Goal: Task Accomplishment & Management: Complete application form

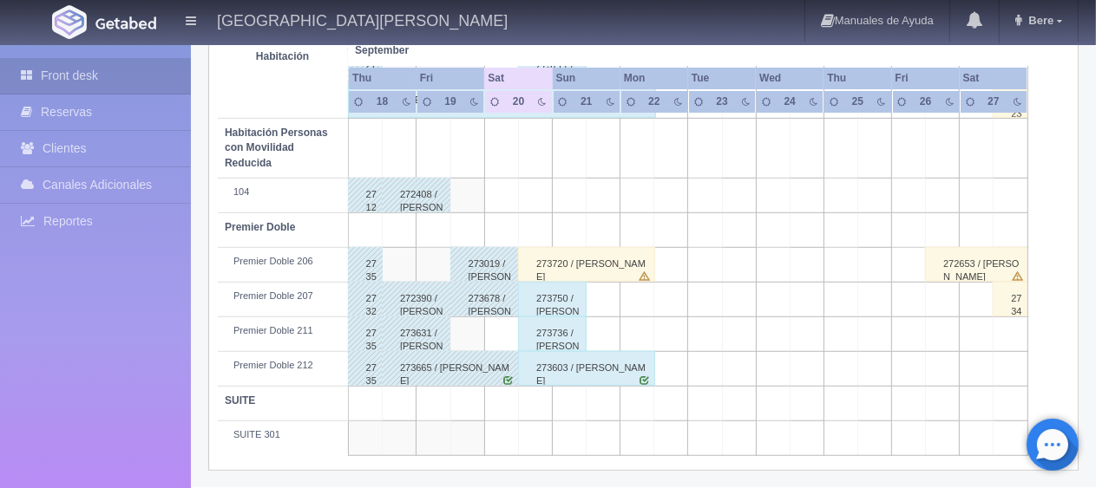
scroll to position [838, 0]
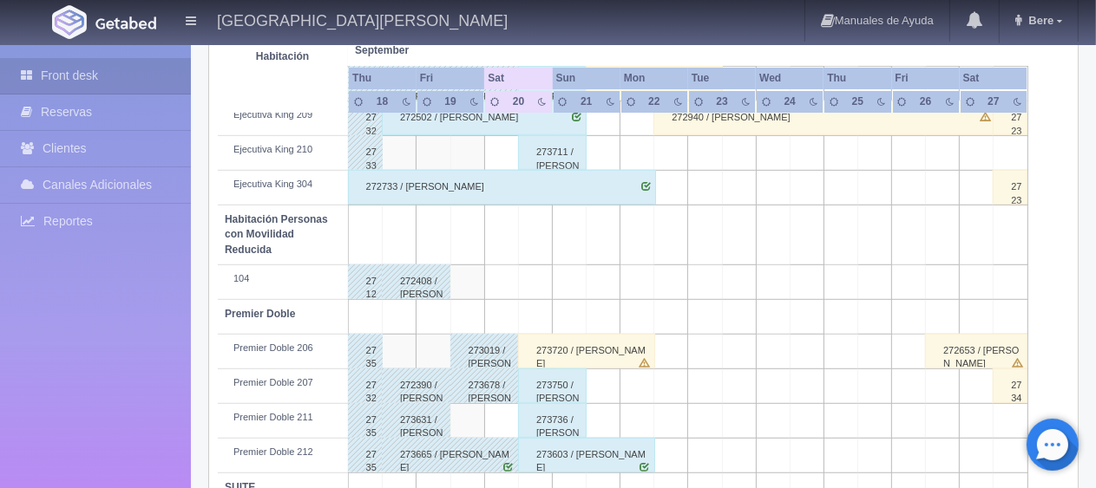
click at [601, 342] on div "273720 / [PERSON_NAME]" at bounding box center [586, 351] width 137 height 35
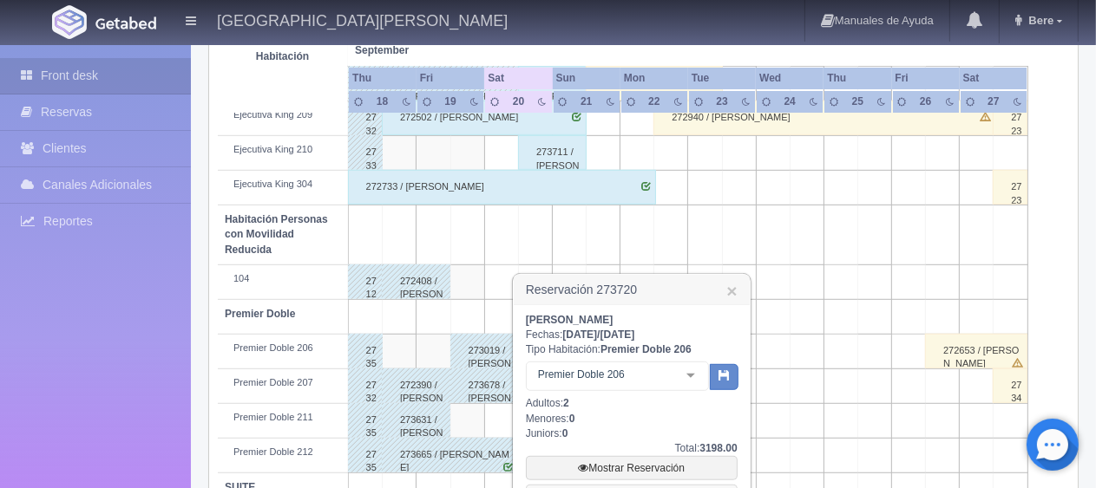
scroll to position [1004, 0]
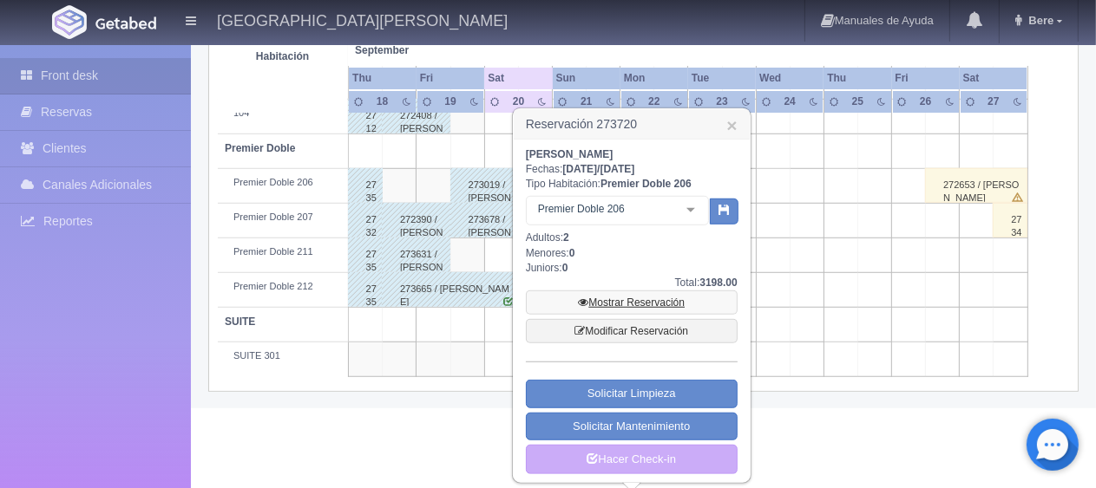
click at [669, 293] on link "Mostrar Reservación" at bounding box center [632, 303] width 212 height 24
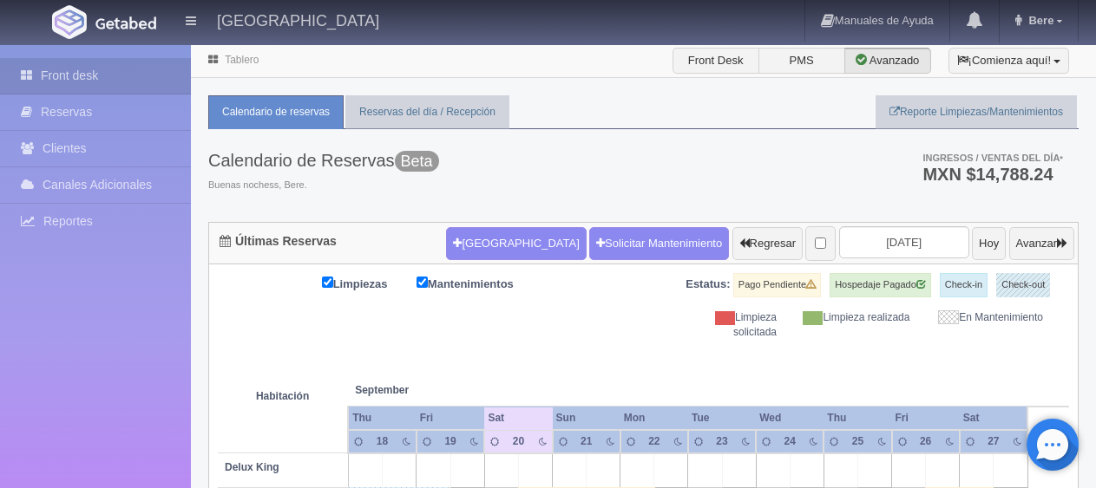
select select "2"
click at [490, 231] on button "Nueva Reserva" at bounding box center [516, 243] width 140 height 33
select select "1"
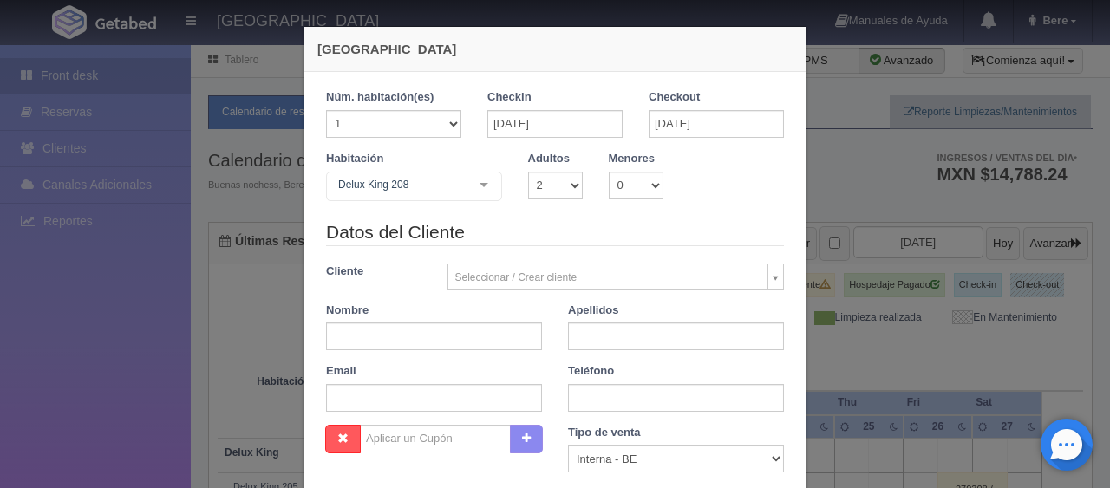
scroll to position [305, 0]
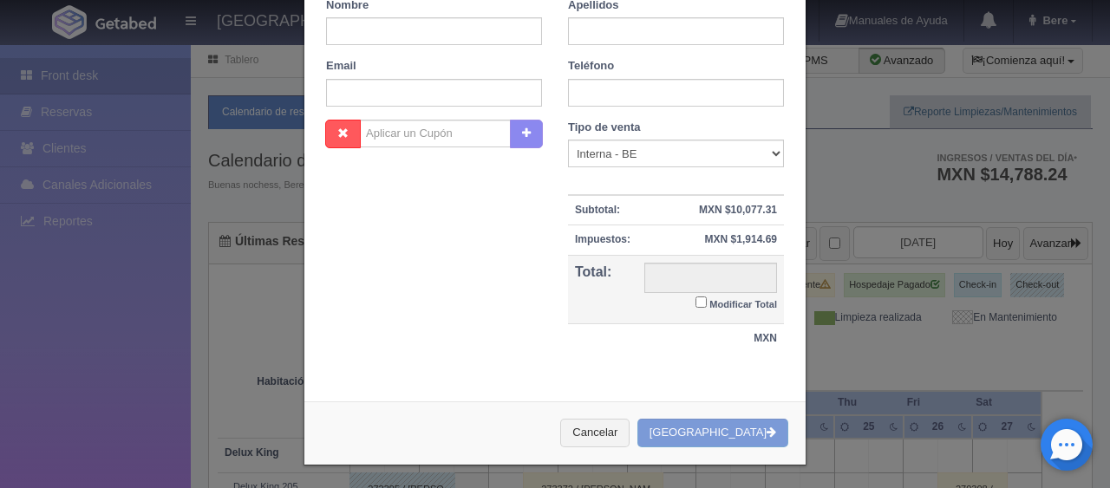
checkbox input "false"
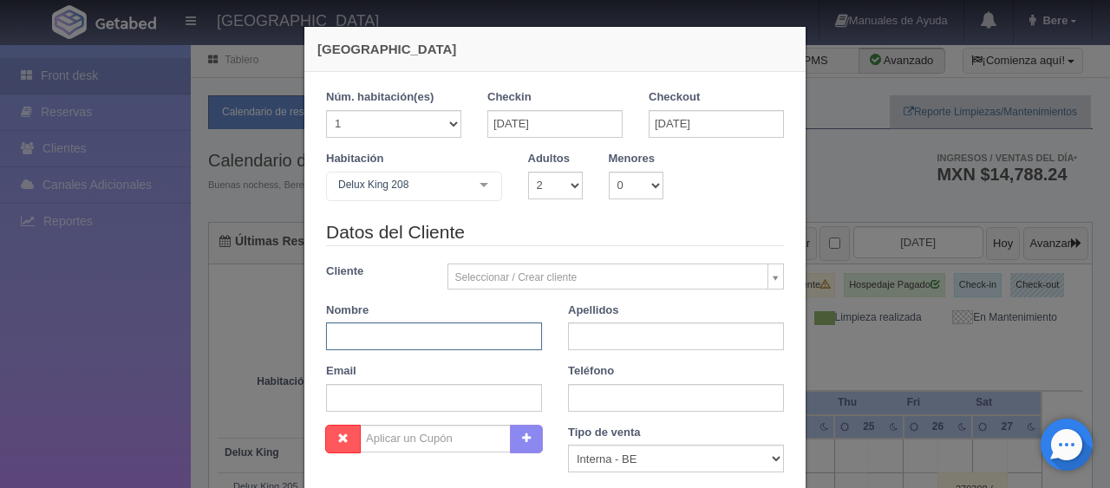
click at [469, 337] on input "text" at bounding box center [434, 337] width 216 height 28
paste input "María de los Remedios Serrano W 3310813939 2 2 $ 3.198,00"
type input "María de los Remedios Serrano W 3310813939 2 2 $ 3.198,00"
click at [485, 338] on input "María de los Remedios Serrano W 3310813939 2 2 $ 3.198,00" at bounding box center [434, 337] width 216 height 28
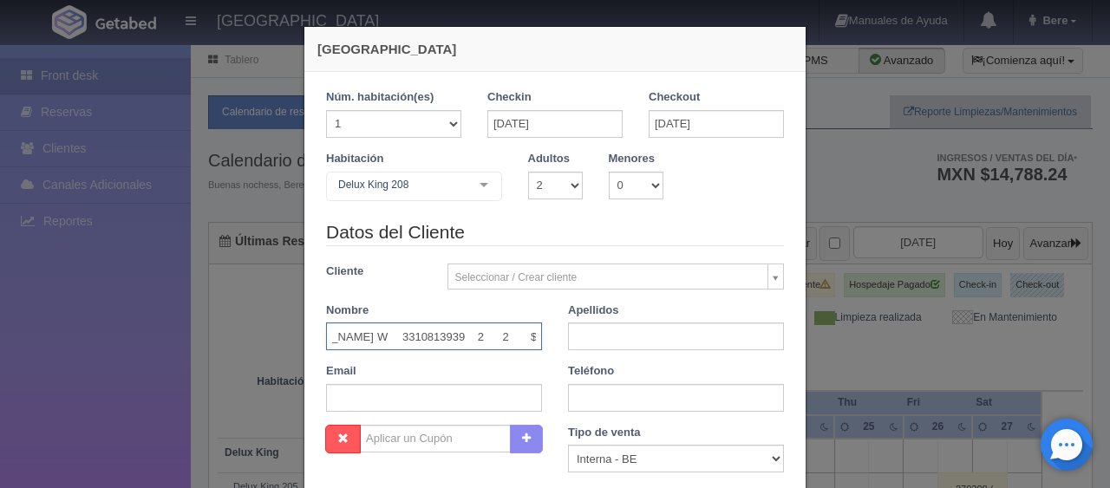
click at [485, 338] on input "María de los Remedios Serrano W 3310813939 2 2 $ 3.198,00" at bounding box center [434, 337] width 216 height 28
paste input "María de los Remedios Serrano"
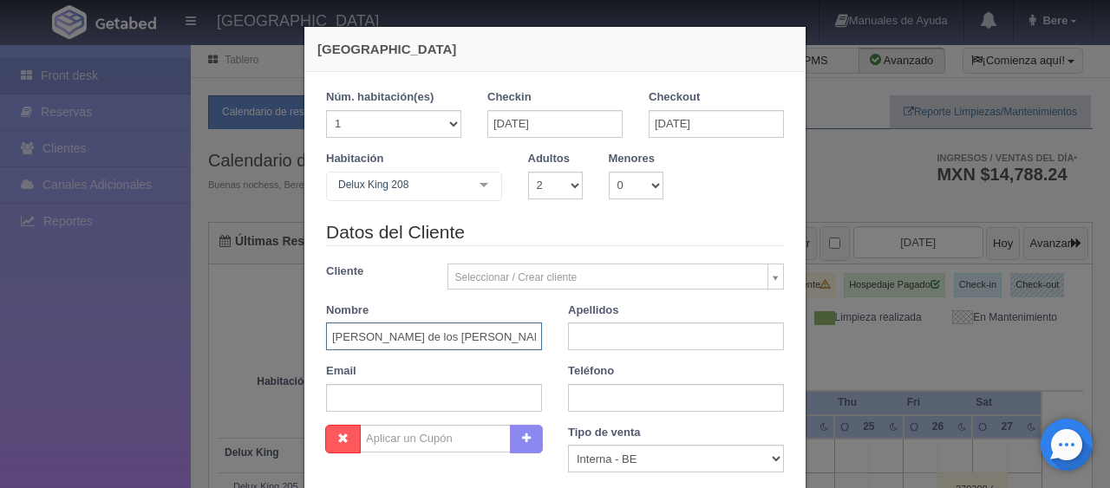
drag, startPoint x: 514, startPoint y: 335, endPoint x: 357, endPoint y: 344, distance: 156.4
click at [357, 344] on input "María de los Remedios Serrano" at bounding box center [434, 337] width 216 height 28
paste input "de los Remedios Serrano"
drag, startPoint x: 503, startPoint y: 337, endPoint x: 442, endPoint y: 345, distance: 61.2
click at [441, 345] on input "María de los Remedios Serrano" at bounding box center [434, 337] width 216 height 28
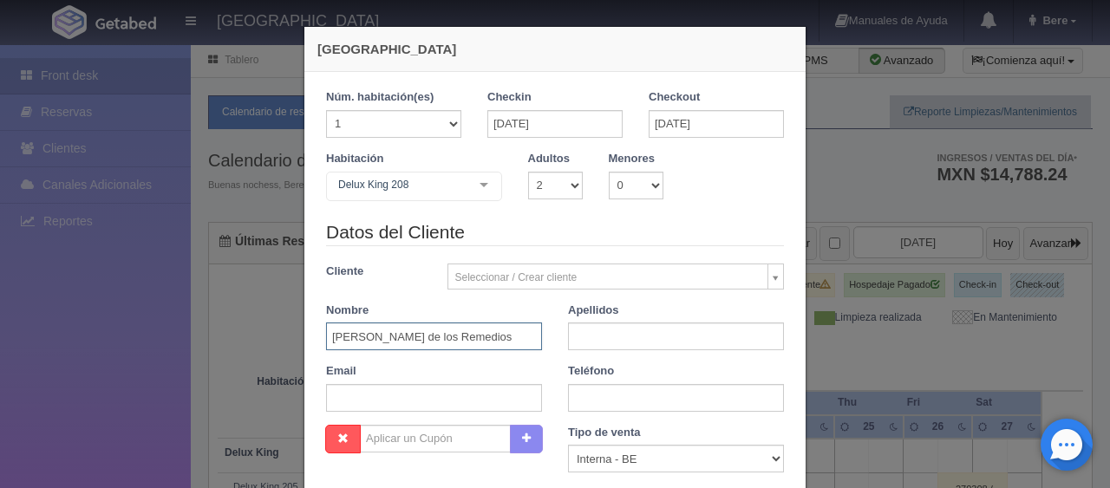
type input "María de los Remedios"
paste input "Serrano"
type input "Serrano"
drag, startPoint x: 576, startPoint y: 396, endPoint x: 601, endPoint y: 349, distance: 53.2
click at [576, 396] on input "text" at bounding box center [676, 398] width 216 height 28
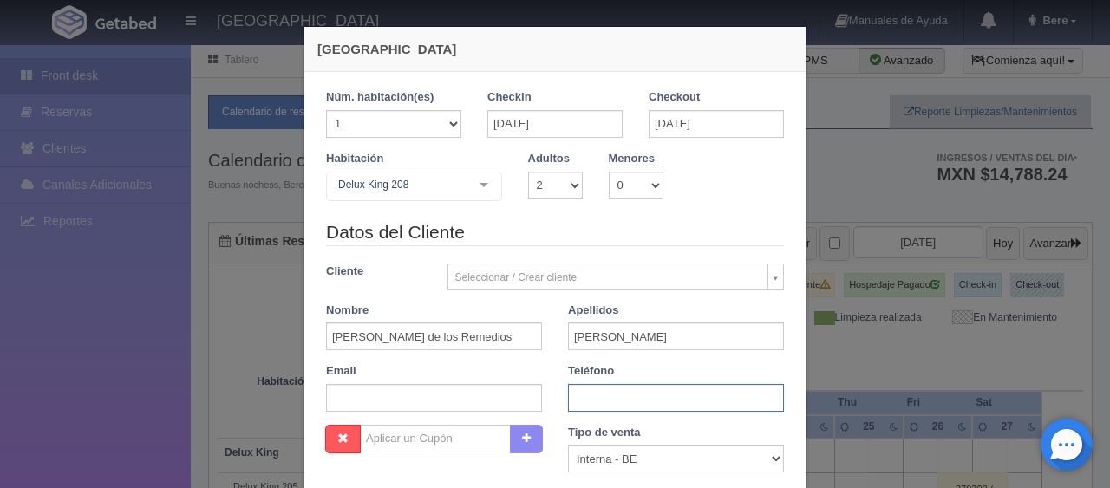
paste input "3310813939"
type input "3310813939"
click at [622, 457] on select "Correo Electronico Interna - BE Llamada OTA Externa Otro WALK IN" at bounding box center [676, 459] width 216 height 28
click at [568, 445] on select "Correo Electronico Interna - BE Llamada OTA Externa Otro WALK IN" at bounding box center [676, 459] width 216 height 28
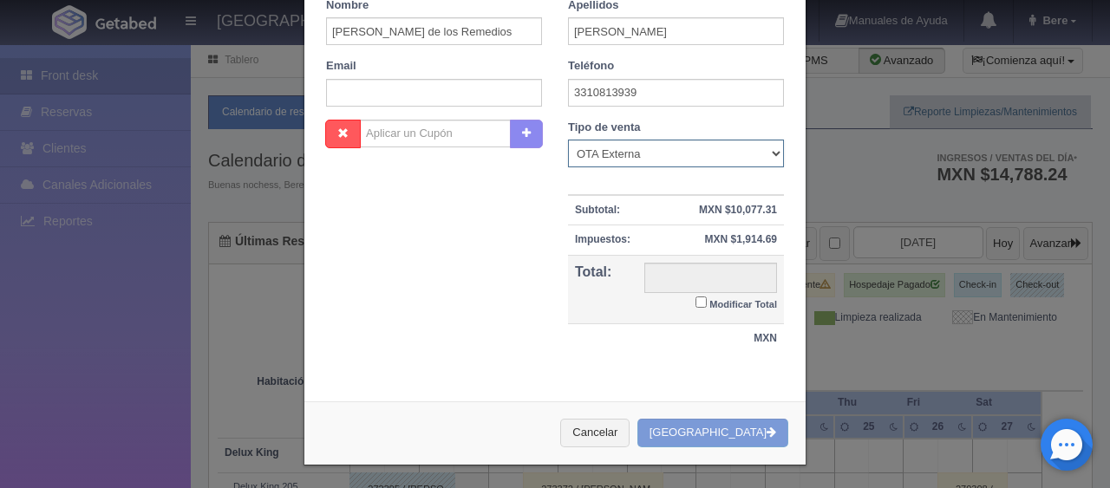
click at [620, 147] on select "Correo Electronico Interna - BE Llamada OTA Externa Otro WALK IN" at bounding box center [676, 154] width 216 height 28
select select "walkin"
click at [568, 140] on select "Correo Electronico Interna - BE Llamada OTA Externa Otro WALK IN" at bounding box center [676, 154] width 216 height 28
click at [701, 293] on label "Modificar Total" at bounding box center [737, 303] width 82 height 20
click at [701, 297] on input "Modificar Total" at bounding box center [701, 302] width 11 height 11
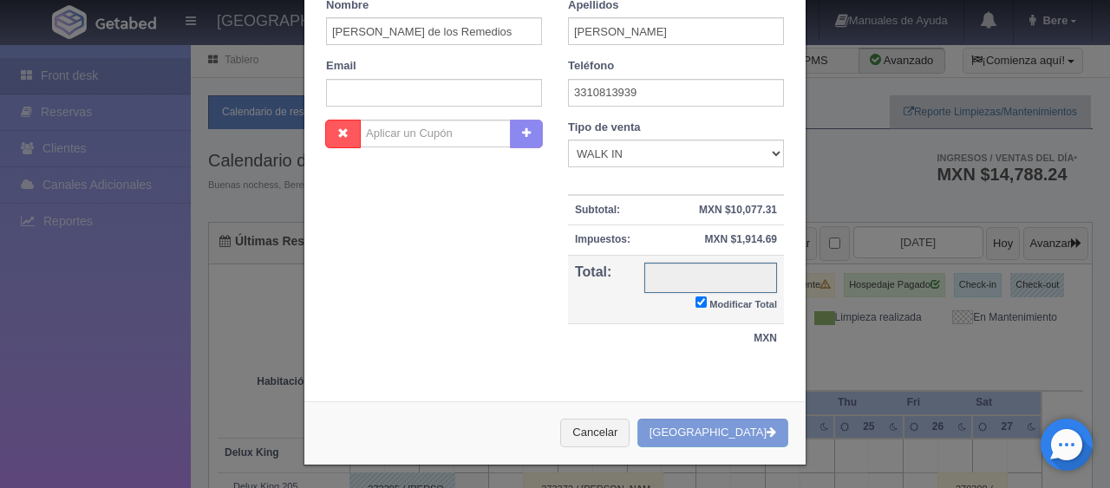
checkbox input "true"
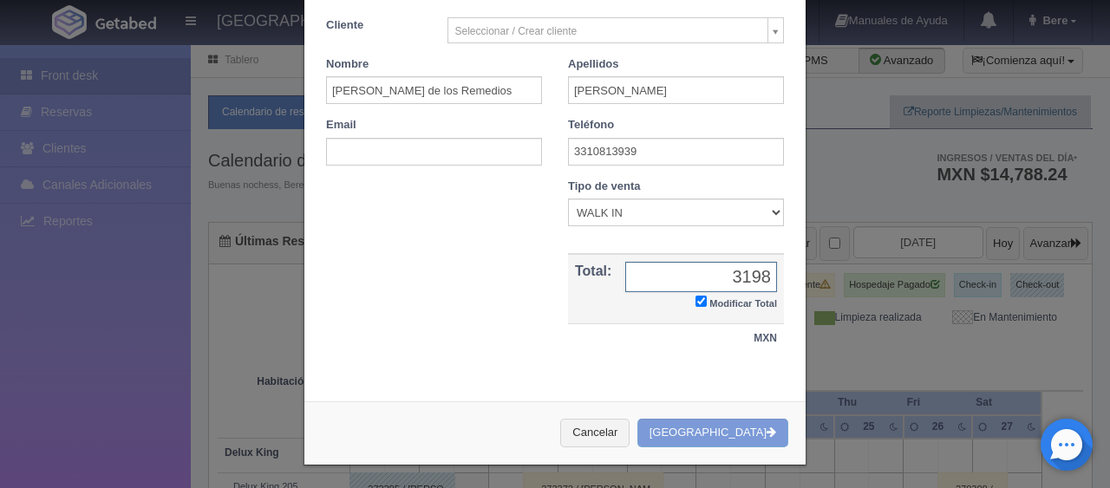
scroll to position [0, 0]
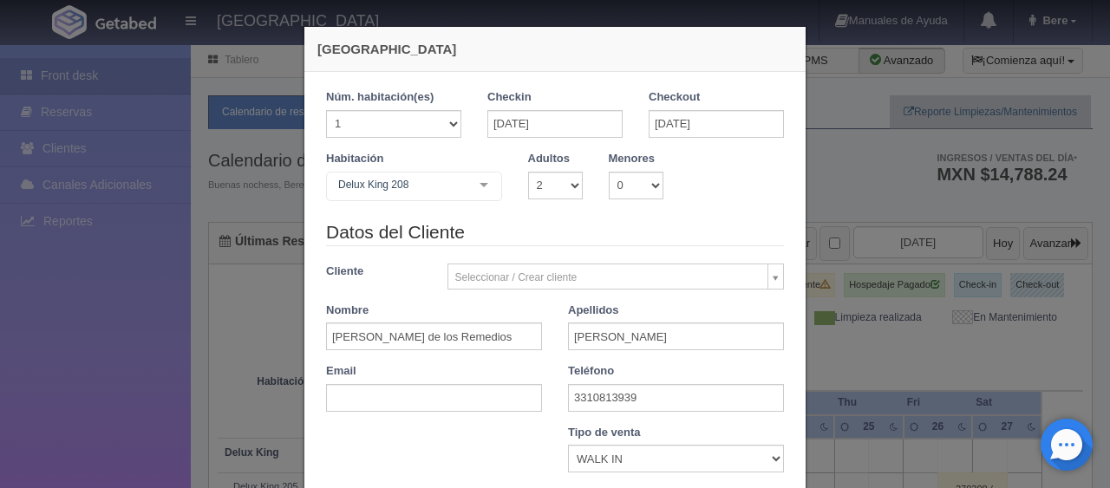
type input "3198"
click at [654, 229] on legend "Datos del Cliente" at bounding box center [555, 232] width 458 height 27
click at [547, 115] on input "15-10-2025" at bounding box center [555, 124] width 135 height 28
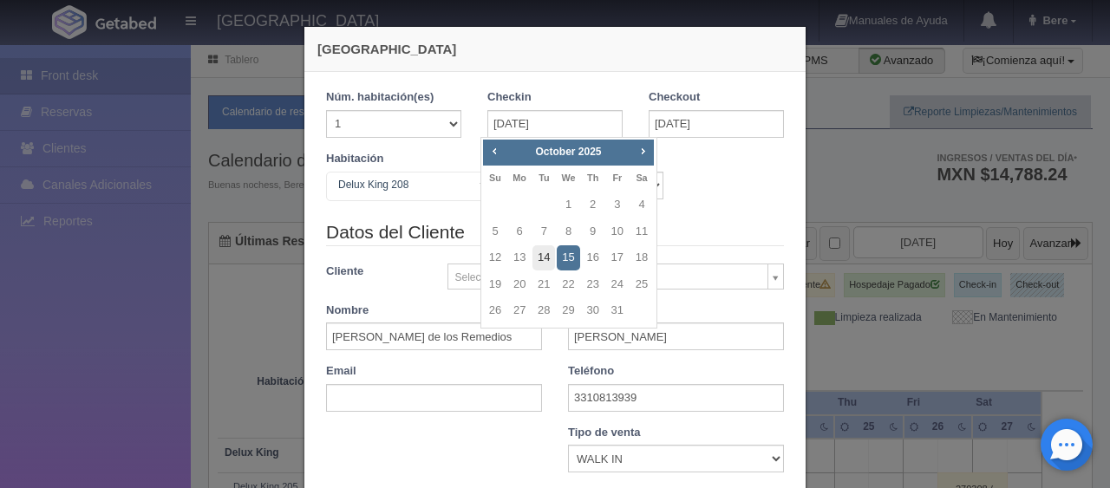
click at [545, 257] on link "14" at bounding box center [544, 257] width 23 height 25
type input "14-10-2025"
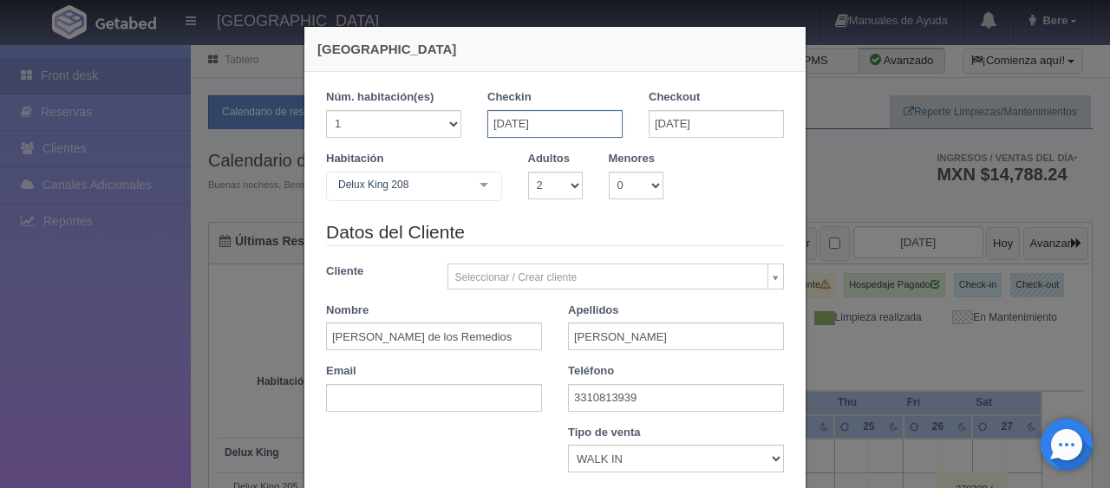
click at [573, 112] on input "14-10-2025" at bounding box center [555, 124] width 135 height 28
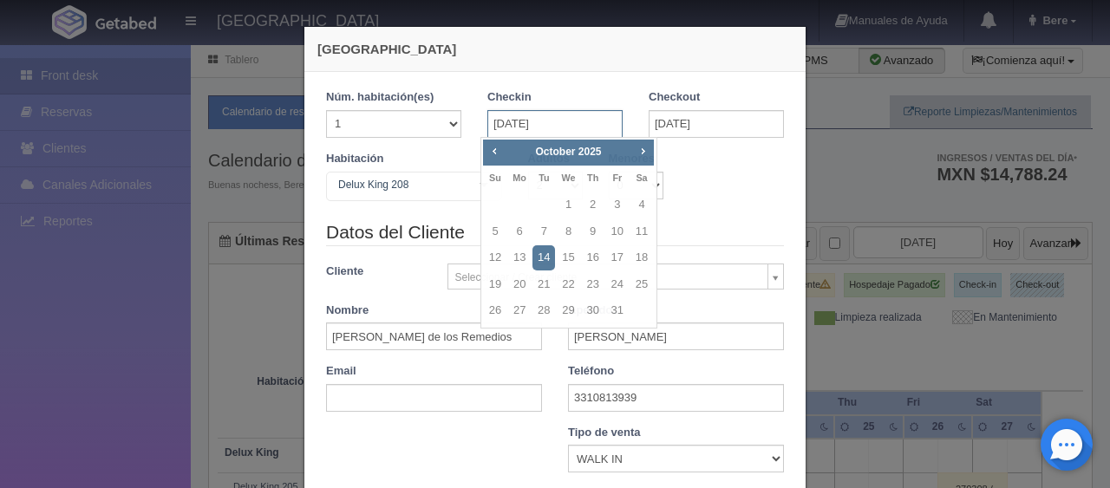
checkbox input "false"
click at [569, 258] on link "15" at bounding box center [568, 257] width 23 height 25
type input "15-10-2025"
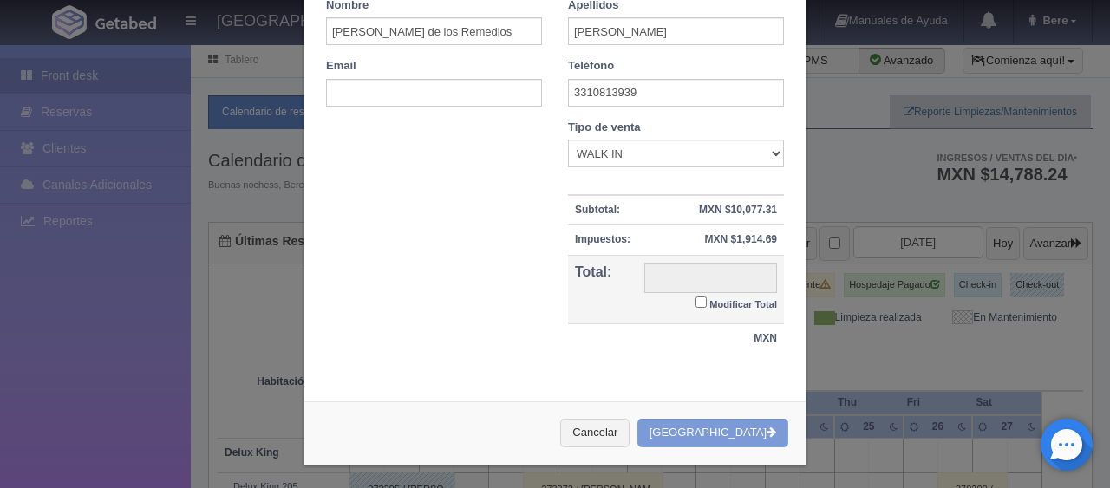
click at [722, 293] on label "Modificar Total" at bounding box center [737, 303] width 82 height 20
click at [707, 297] on input "Modificar Total" at bounding box center [701, 302] width 11 height 11
checkbox input "true"
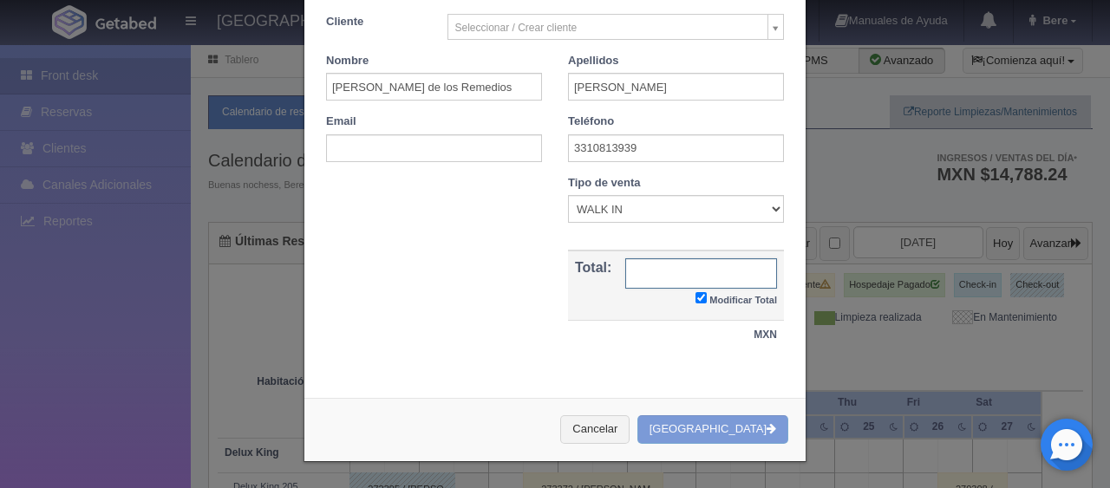
scroll to position [246, 0]
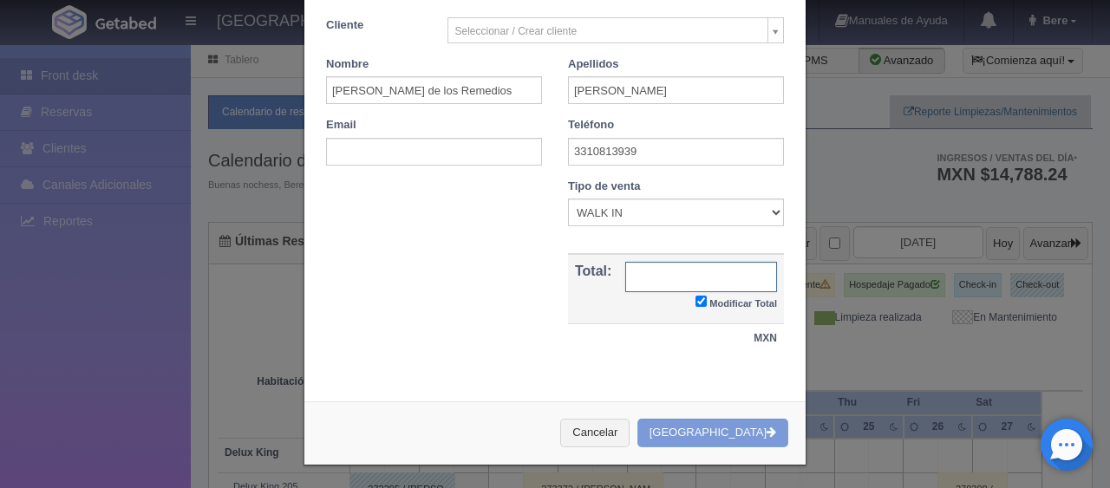
type input "1"
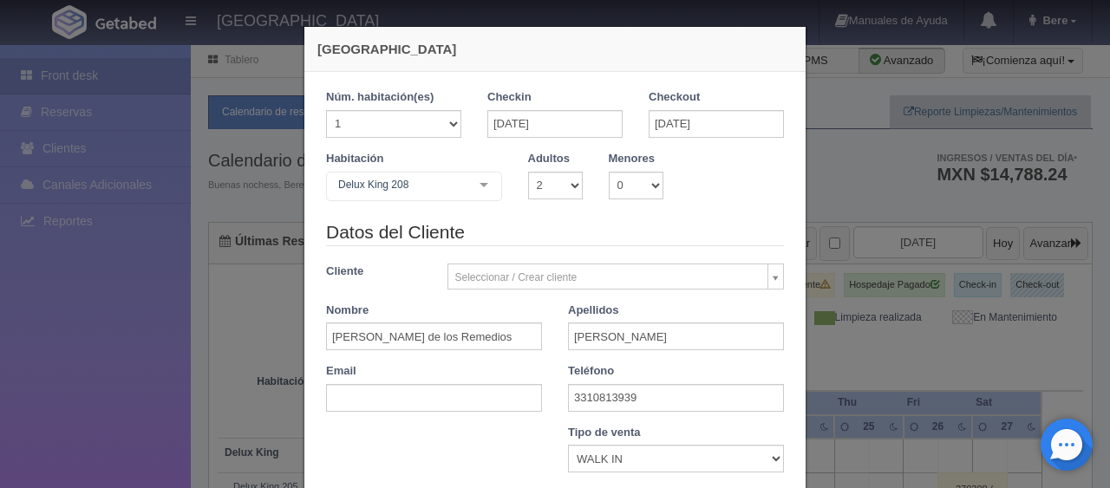
type input "3198"
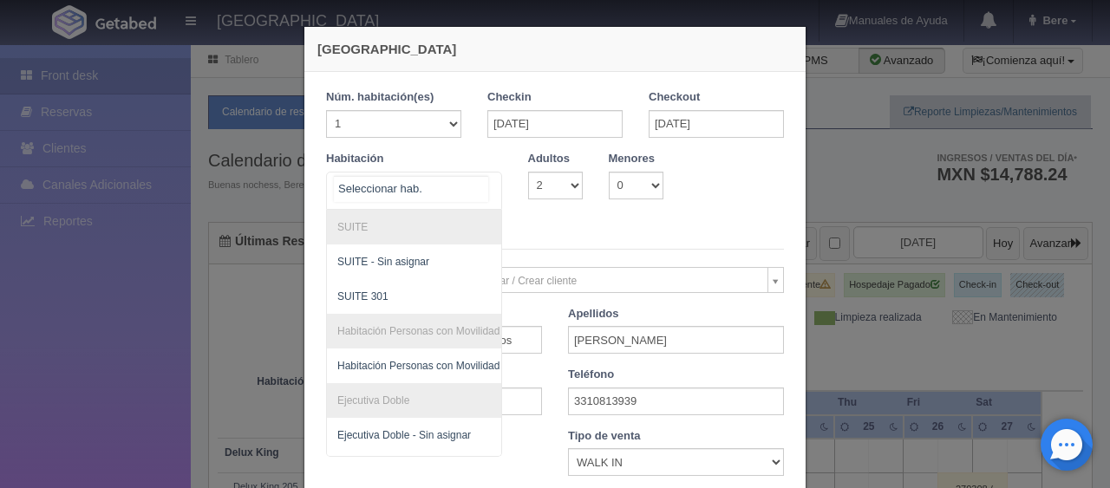
drag, startPoint x: 403, startPoint y: 287, endPoint x: 416, endPoint y: 290, distance: 12.4
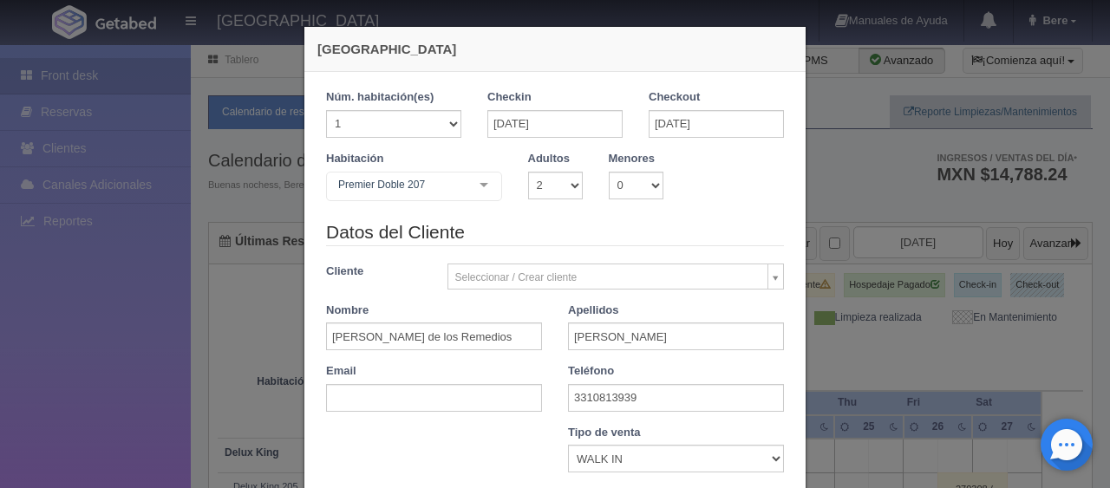
checkbox input "false"
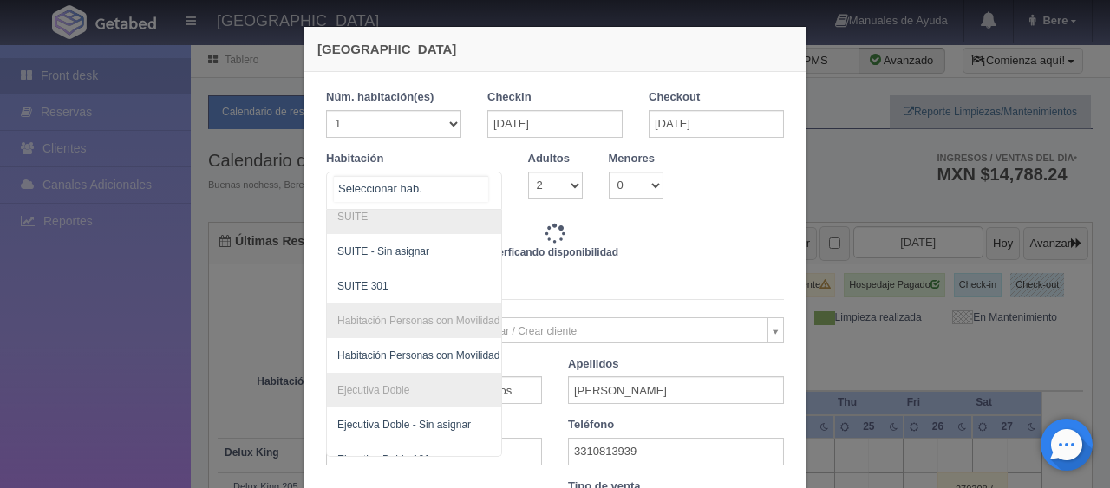
type input "6596.00"
checkbox input "false"
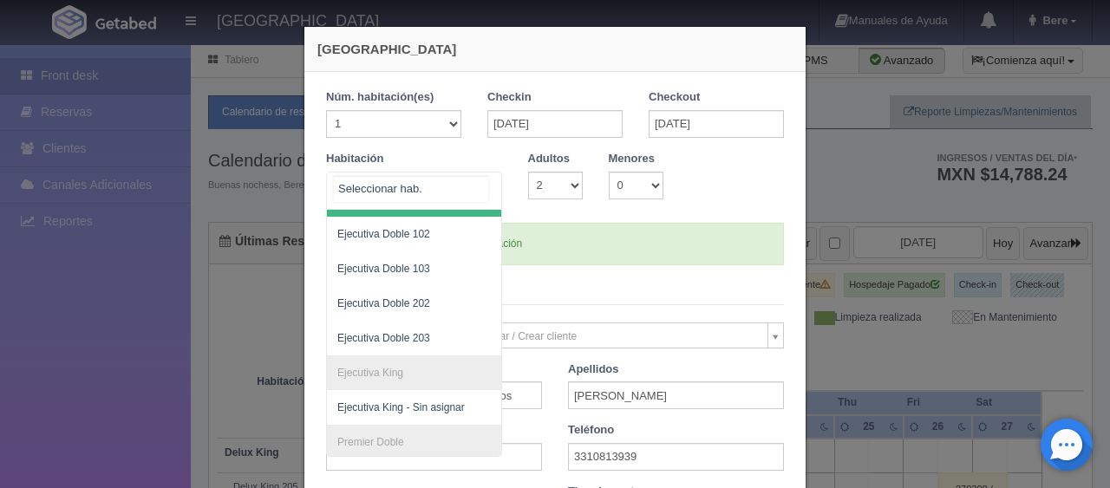
scroll to position [531, 0]
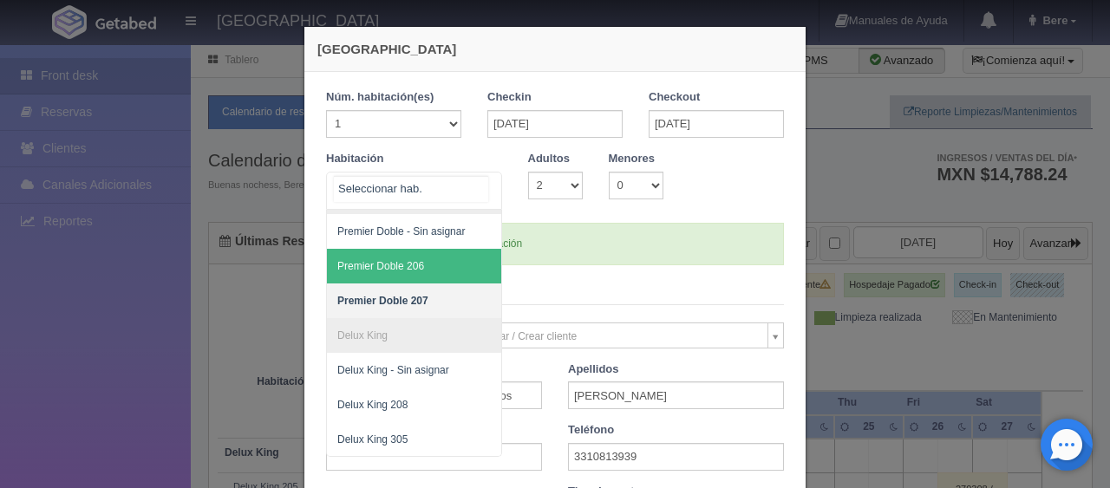
click at [429, 260] on span "Premier Doble 206" at bounding box center [472, 266] width 291 height 35
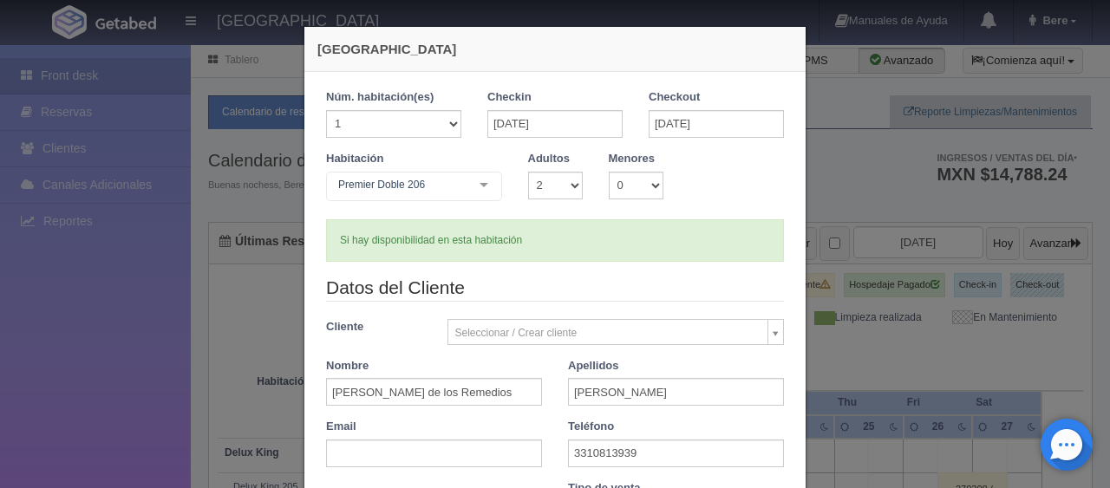
checkbox input "false"
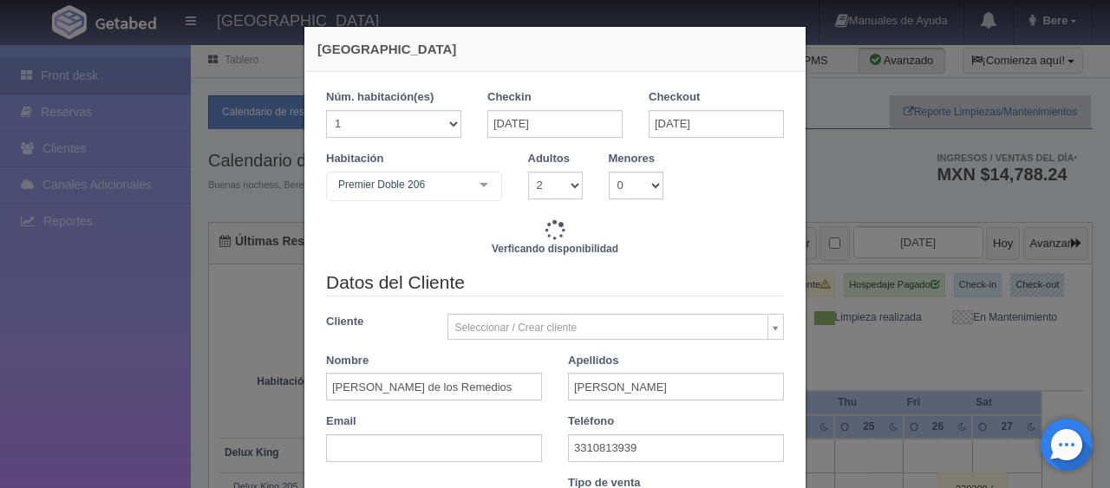
type input "6596.00"
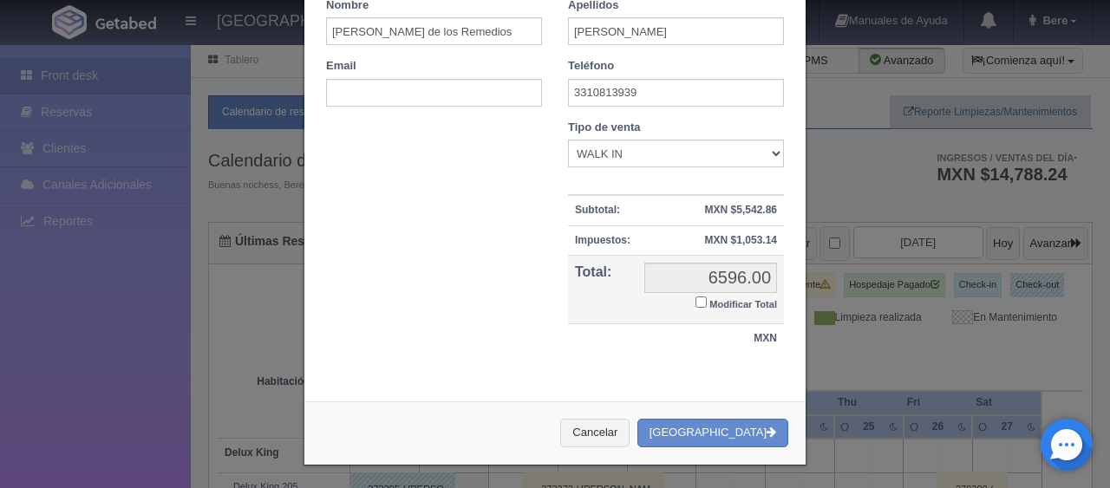
click at [750, 304] on small "Modificar Total" at bounding box center [744, 304] width 68 height 10
click at [707, 304] on input "Modificar Total" at bounding box center [701, 302] width 11 height 11
checkbox input "true"
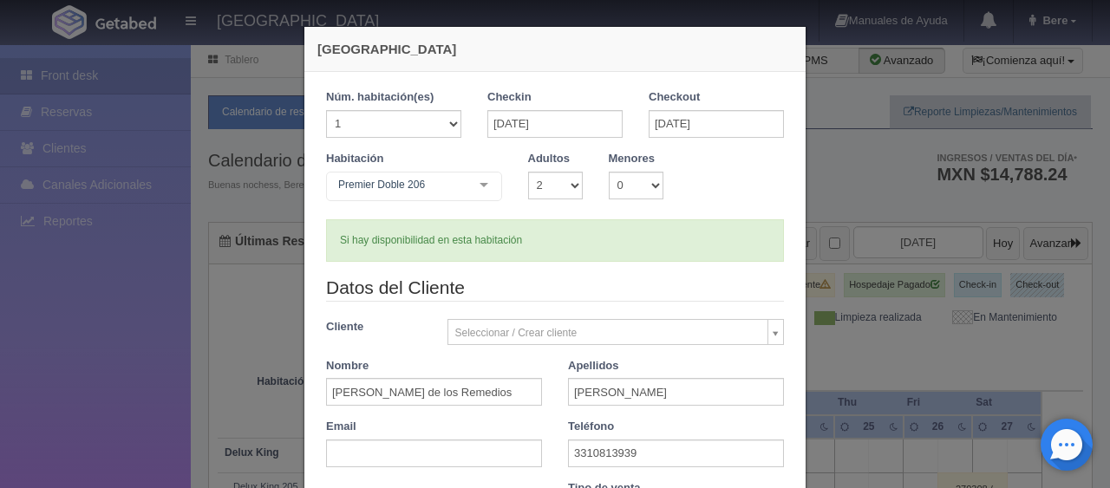
scroll to position [302, 0]
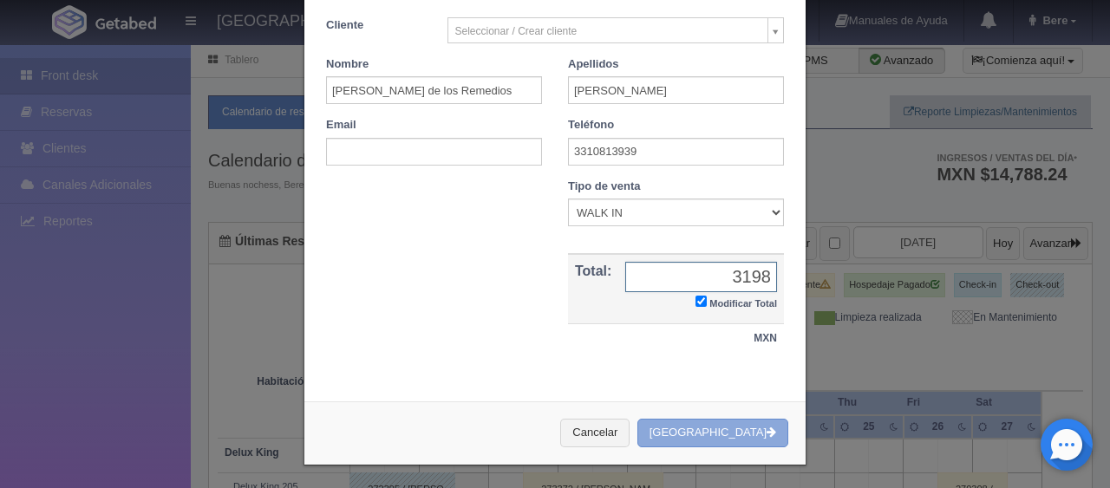
type input "3198"
click at [697, 425] on button "[GEOGRAPHIC_DATA]" at bounding box center [713, 433] width 151 height 29
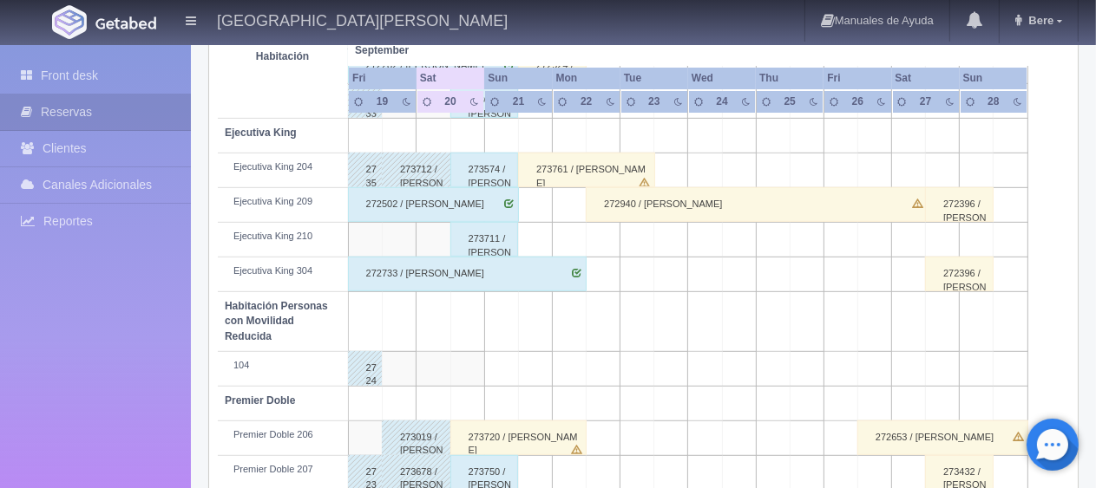
scroll to position [231, 0]
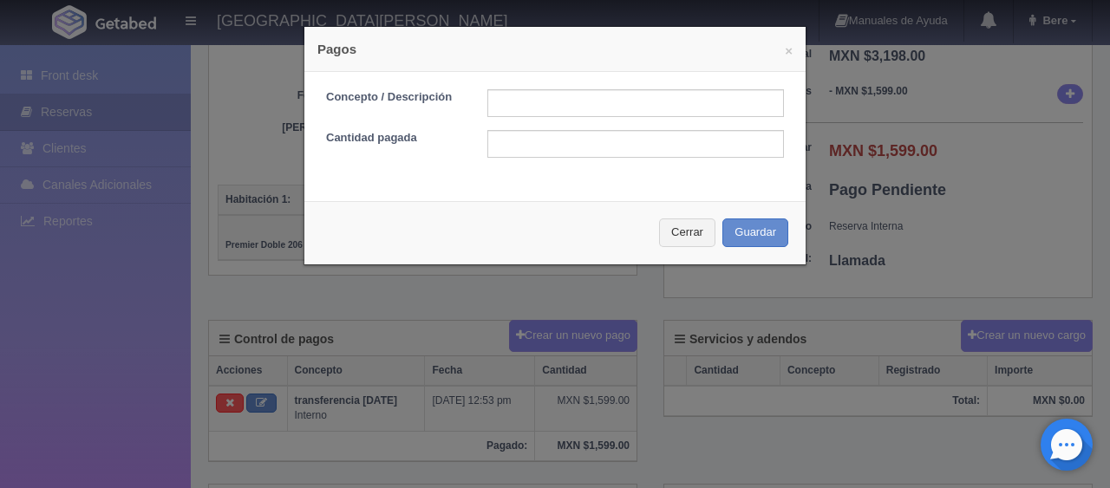
scroll to position [260, 0]
click at [539, 108] on input "text" at bounding box center [636, 103] width 297 height 28
click at [534, 147] on input "text" at bounding box center [636, 144] width 297 height 28
click at [559, 108] on input "text" at bounding box center [636, 103] width 297 height 28
type input "pago con tarjeta"
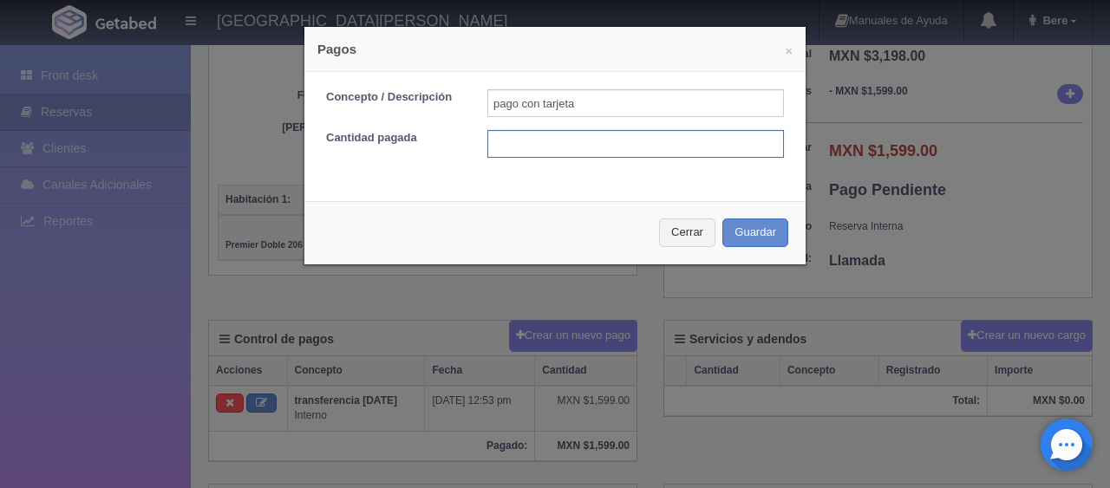
click at [576, 139] on input "text" at bounding box center [636, 144] width 297 height 28
type input "1599"
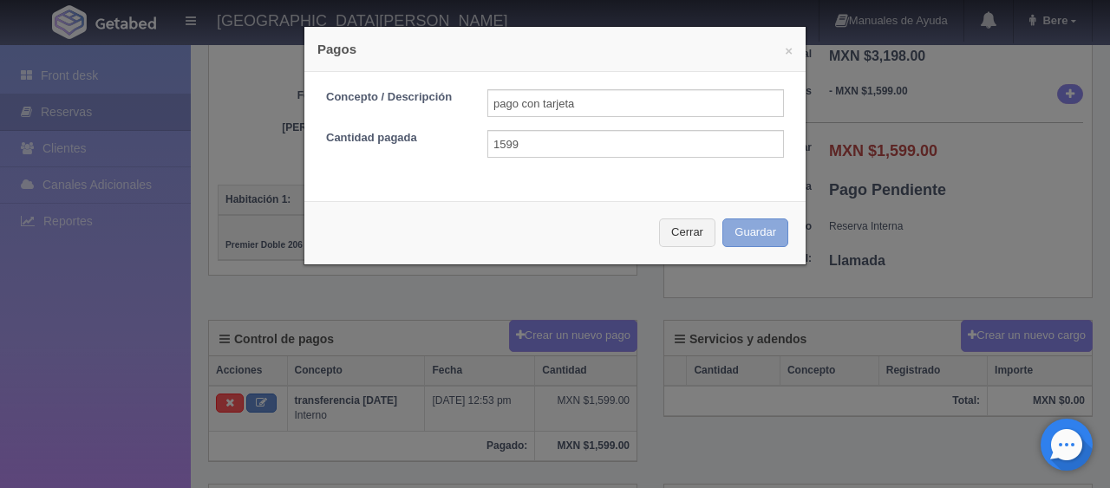
click at [723, 219] on button "Guardar" at bounding box center [756, 233] width 66 height 29
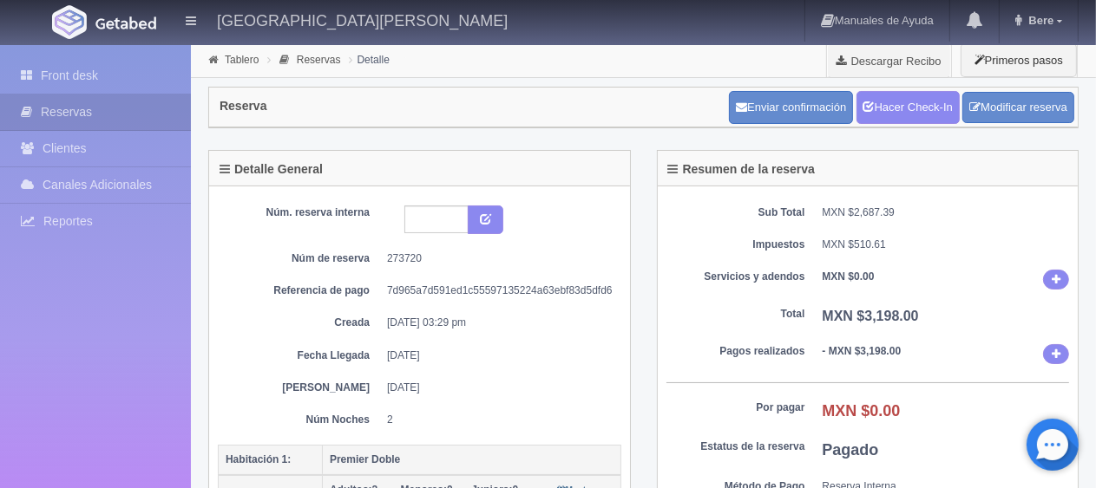
click at [877, 214] on dd "MXN $2,687.39" at bounding box center [945, 213] width 247 height 15
click at [907, 95] on link "Hacer Check-In" at bounding box center [907, 107] width 103 height 33
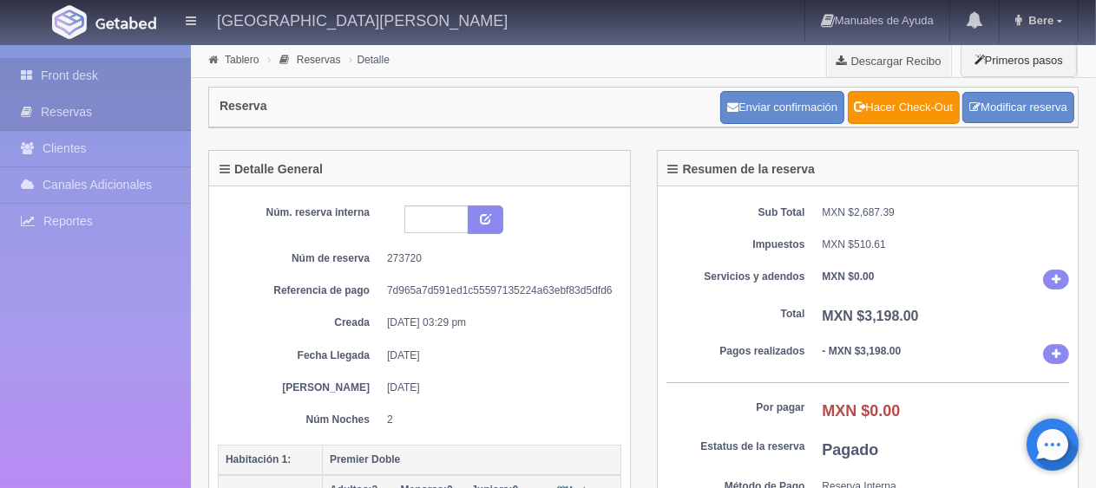
click at [160, 71] on link "Front desk" at bounding box center [95, 76] width 191 height 36
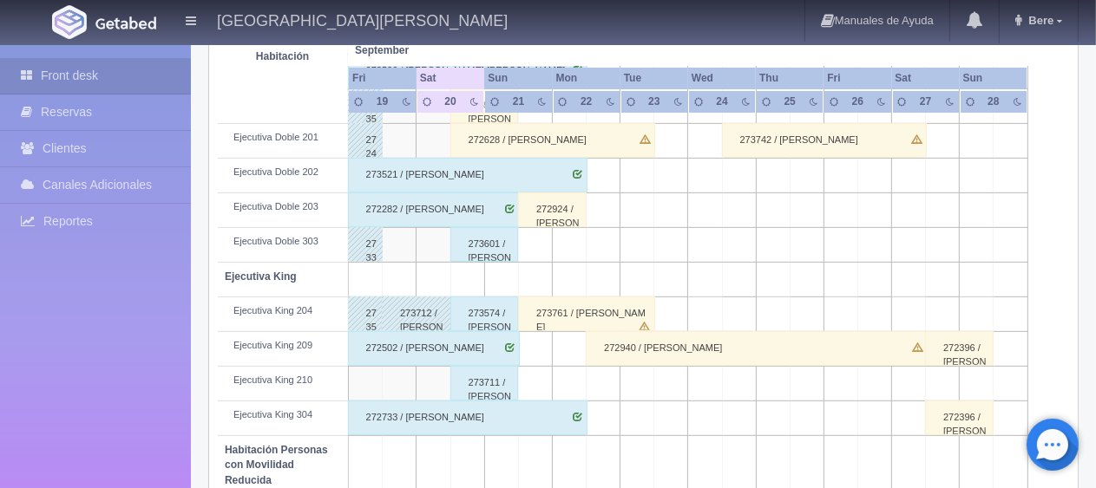
scroll to position [925, 0]
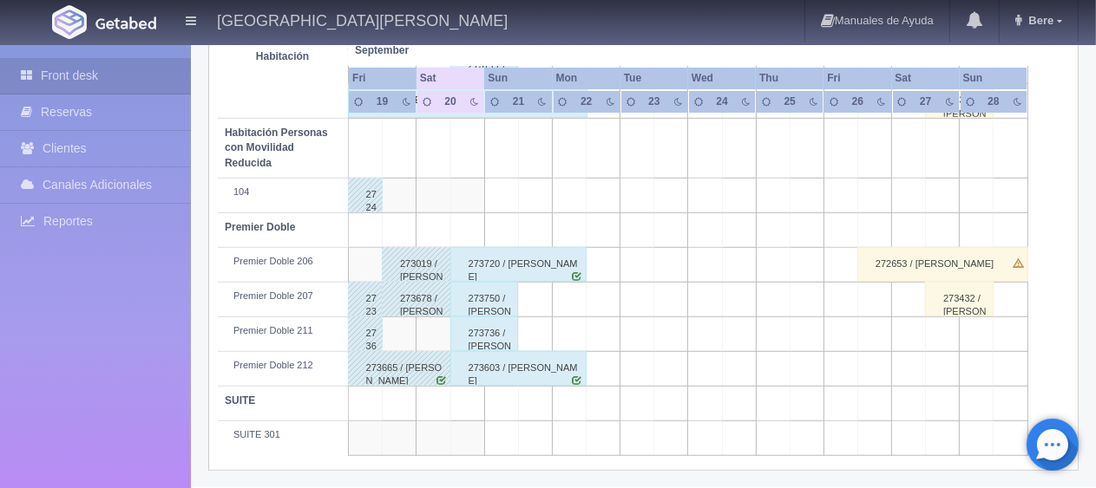
click at [334, 352] on td "Premier Doble 212" at bounding box center [283, 368] width 130 height 35
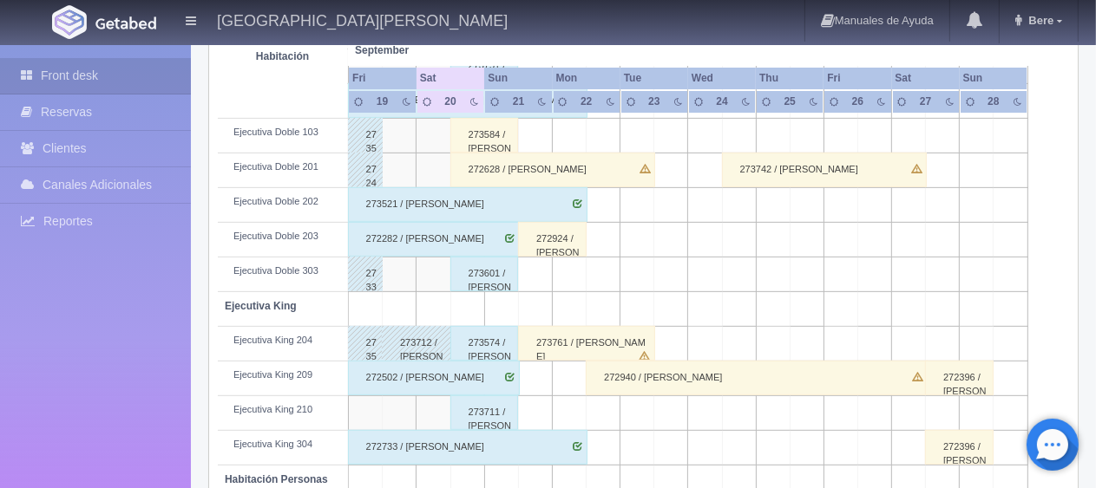
scroll to position [491, 0]
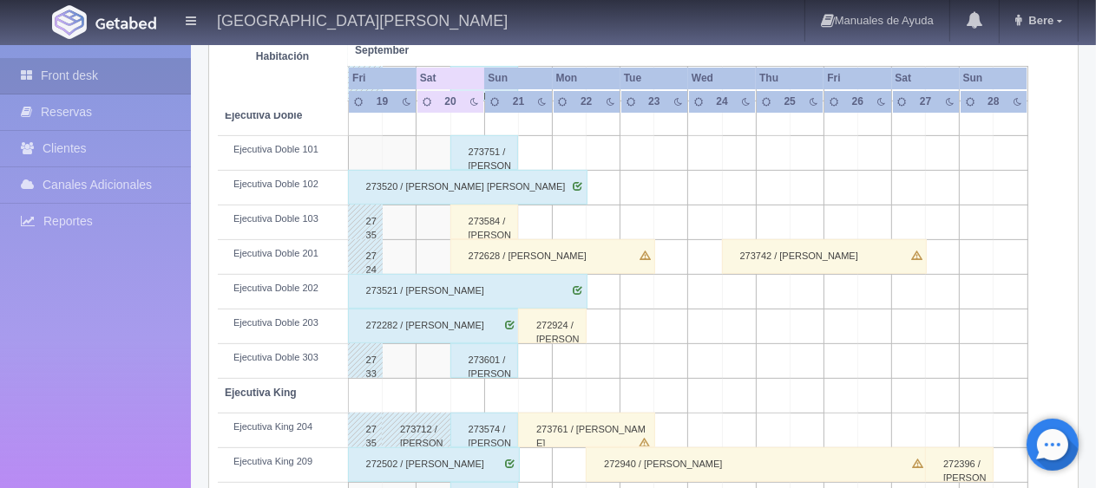
click at [591, 255] on div "272628 / [PERSON_NAME]" at bounding box center [552, 256] width 205 height 35
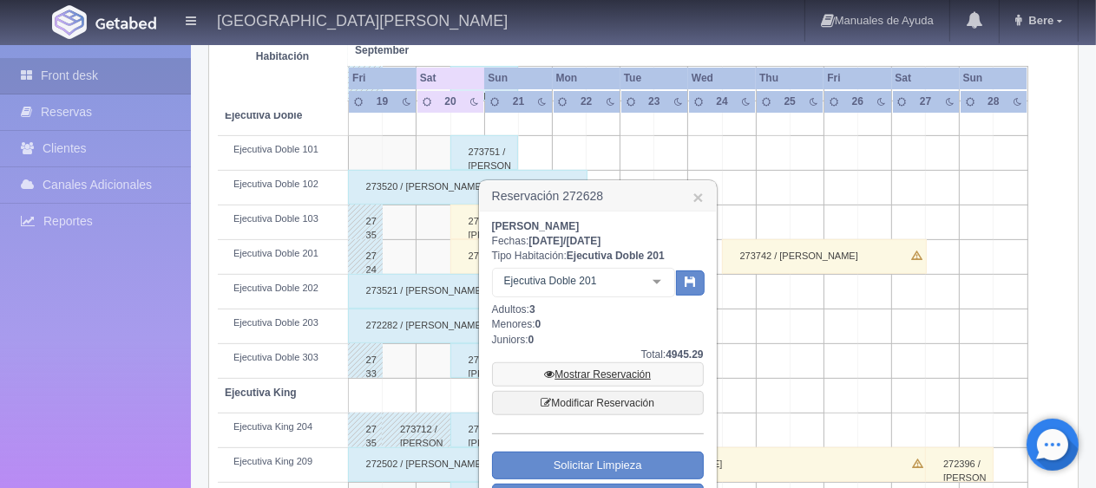
click at [608, 381] on link "Mostrar Reservación" at bounding box center [598, 375] width 212 height 24
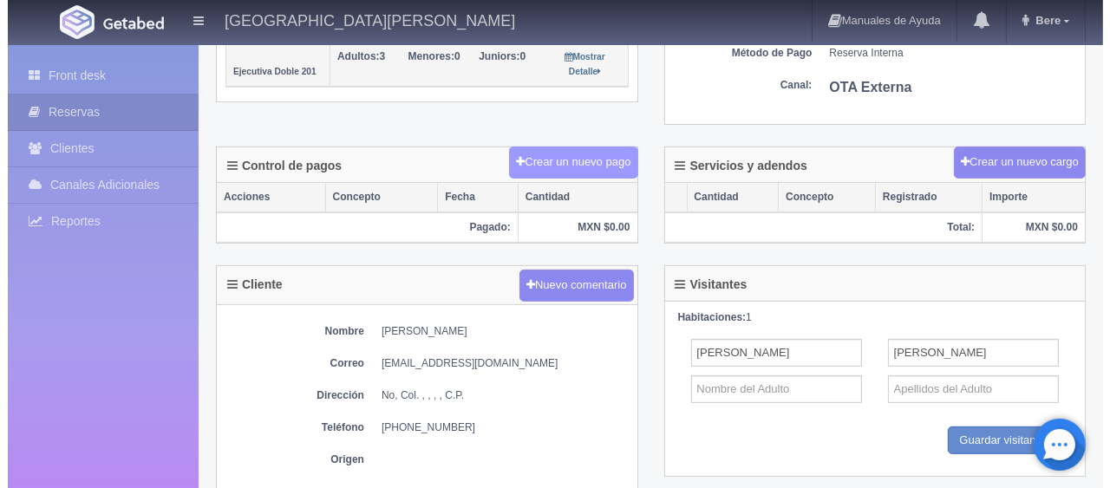
scroll to position [260, 0]
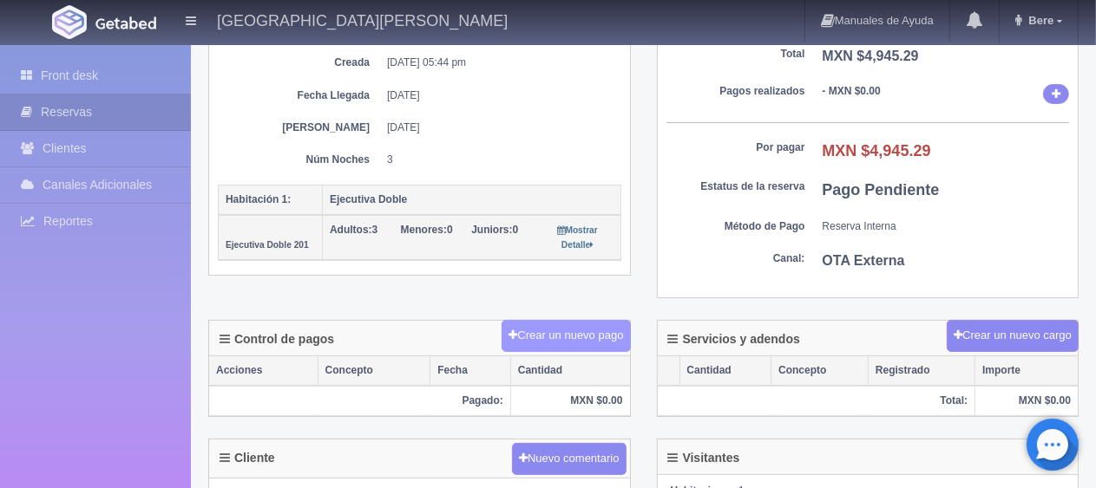
click at [573, 332] on button "Crear un nuevo pago" at bounding box center [565, 336] width 128 height 32
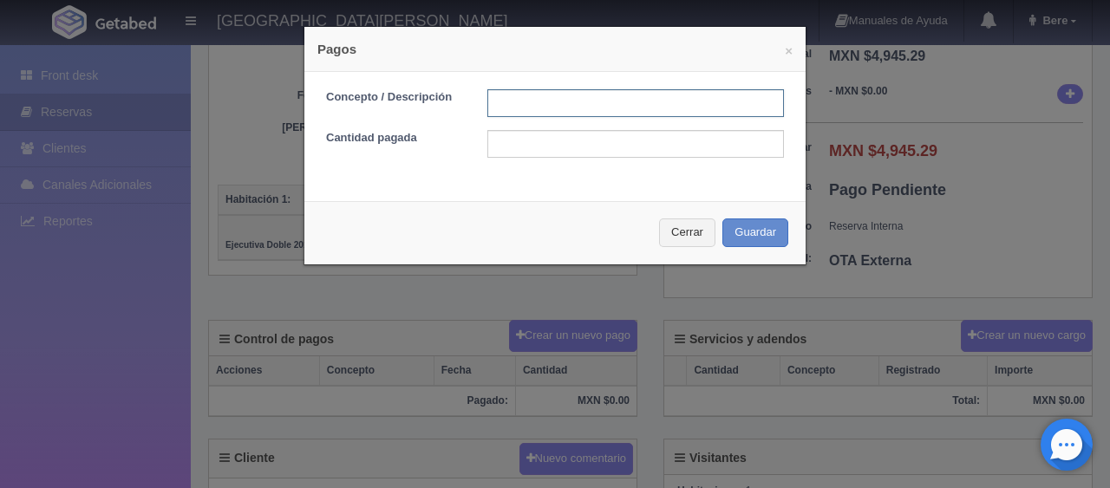
click at [576, 100] on input "text" at bounding box center [636, 103] width 297 height 28
type input "pago en efectivo"
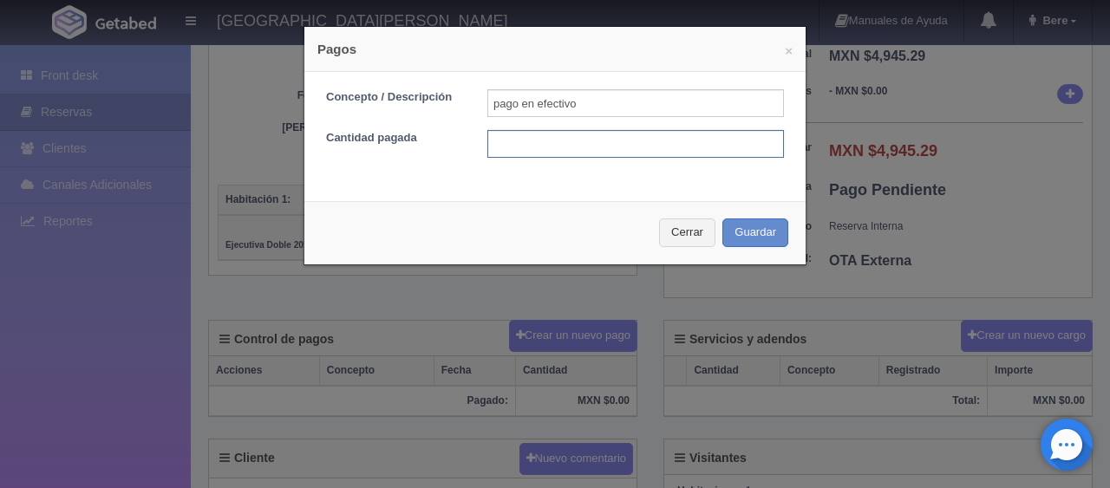
click at [616, 151] on input "text" at bounding box center [636, 144] width 297 height 28
click at [616, 151] on input "11" at bounding box center [636, 144] width 297 height 28
type input "1189"
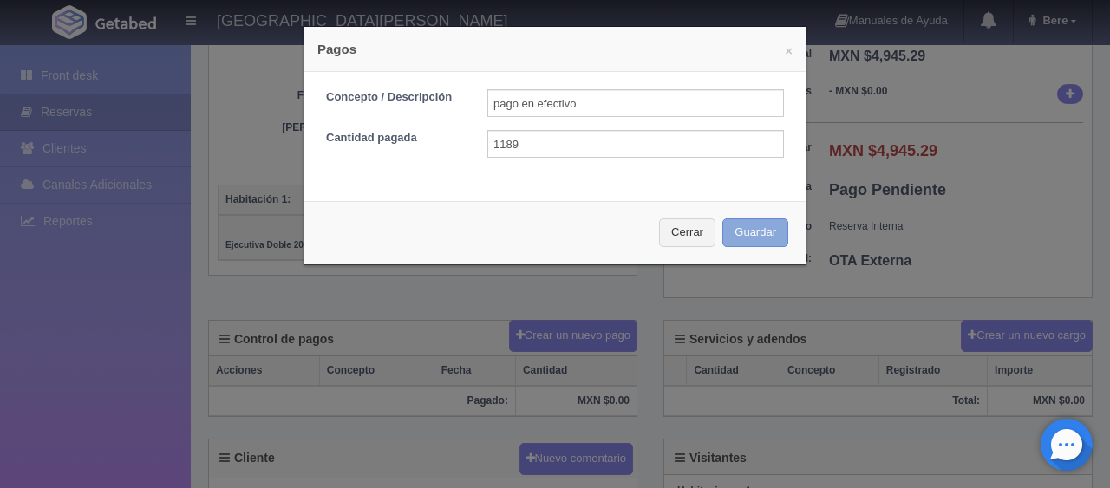
click at [756, 224] on button "Guardar" at bounding box center [756, 233] width 66 height 29
